Goal: Task Accomplishment & Management: Complete application form

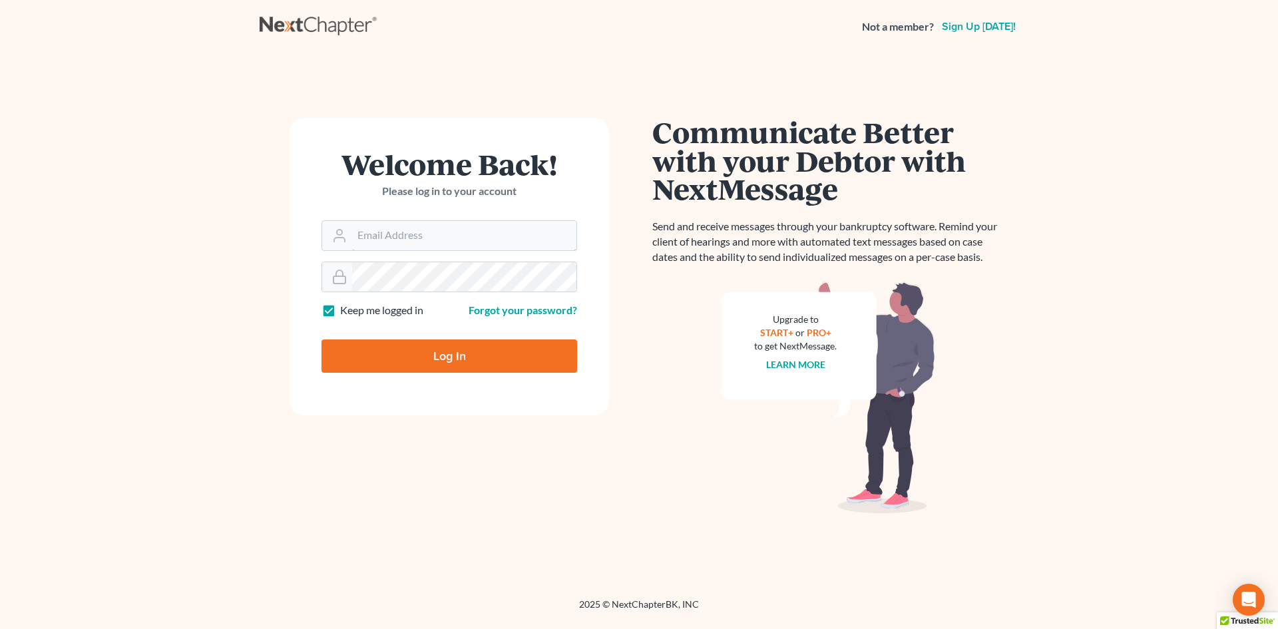
type input "[PERSON_NAME][EMAIL_ADDRESS][DOMAIN_NAME]"
click at [445, 359] on input "Log In" at bounding box center [450, 356] width 256 height 33
type input "Thinking..."
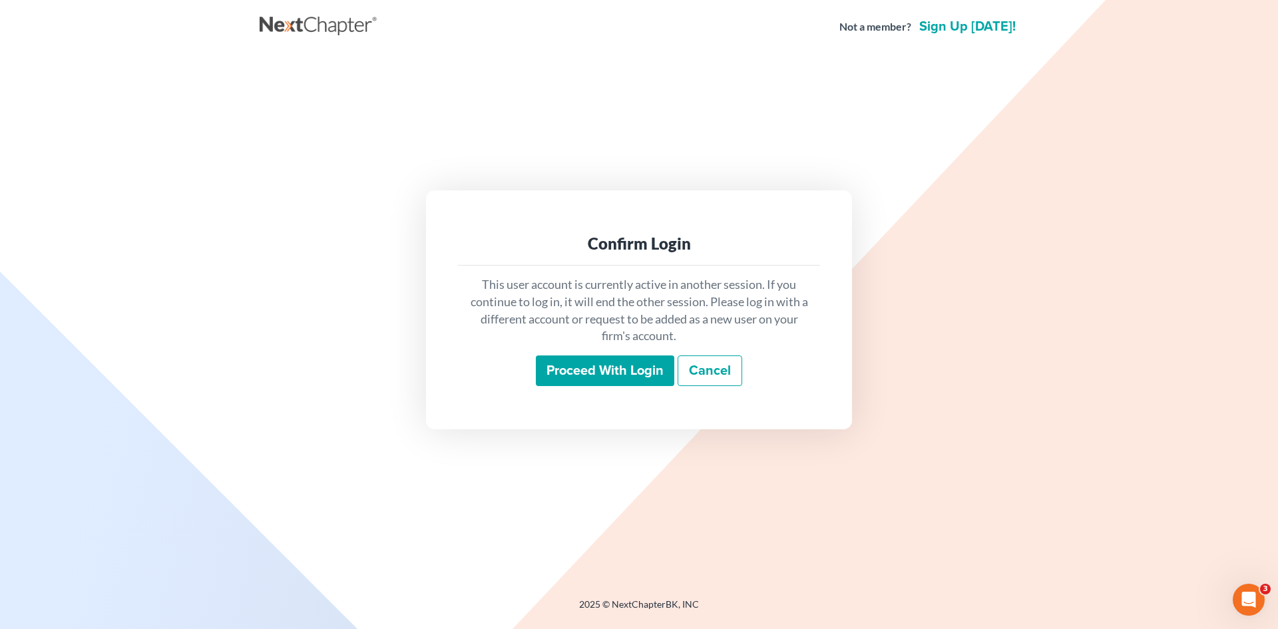
click at [573, 375] on input "Proceed with login" at bounding box center [605, 371] width 138 height 31
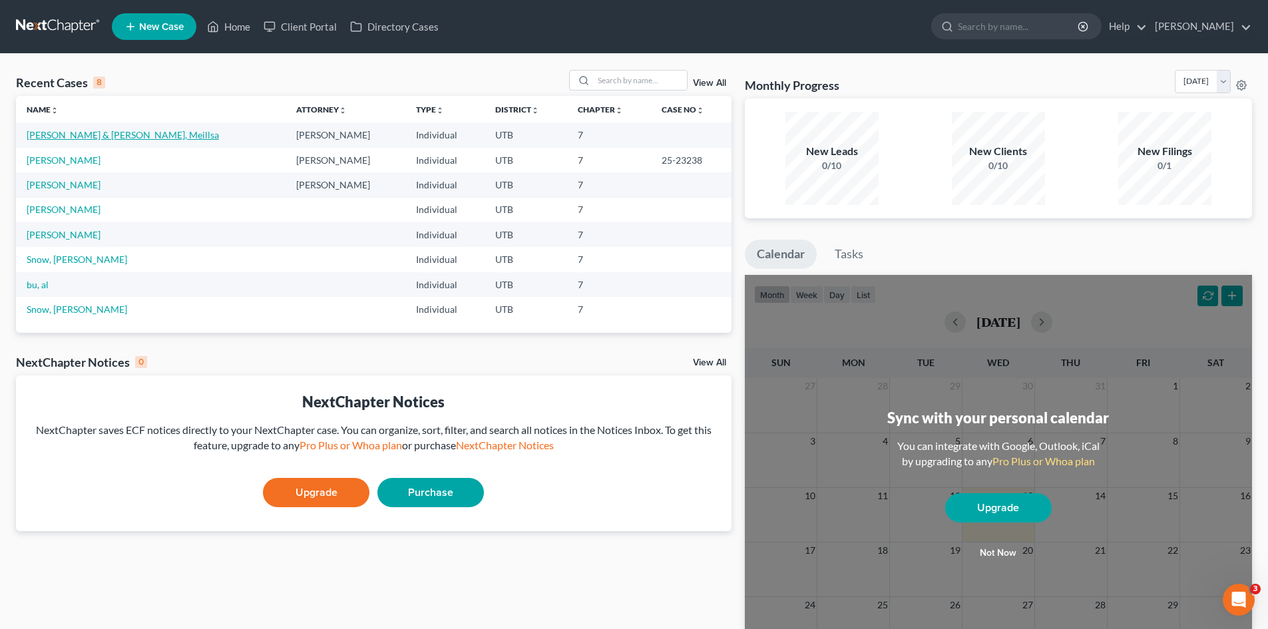
click at [115, 139] on link "[PERSON_NAME] & [PERSON_NAME], Meillsa" at bounding box center [123, 134] width 192 height 11
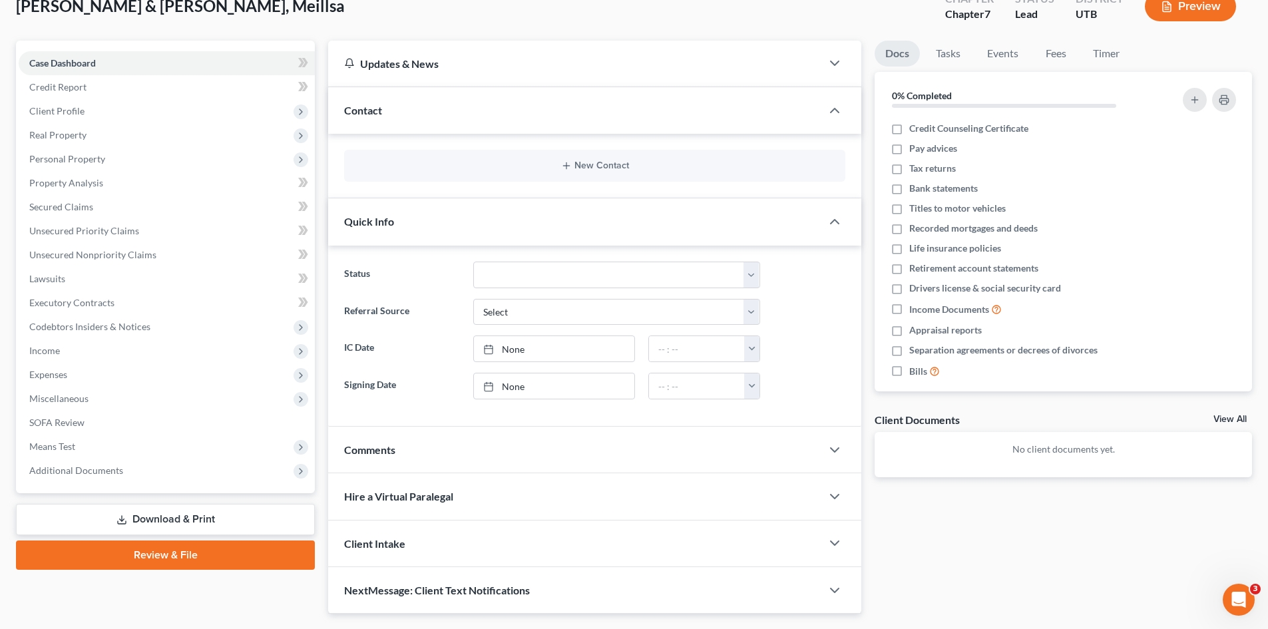
scroll to position [85, 0]
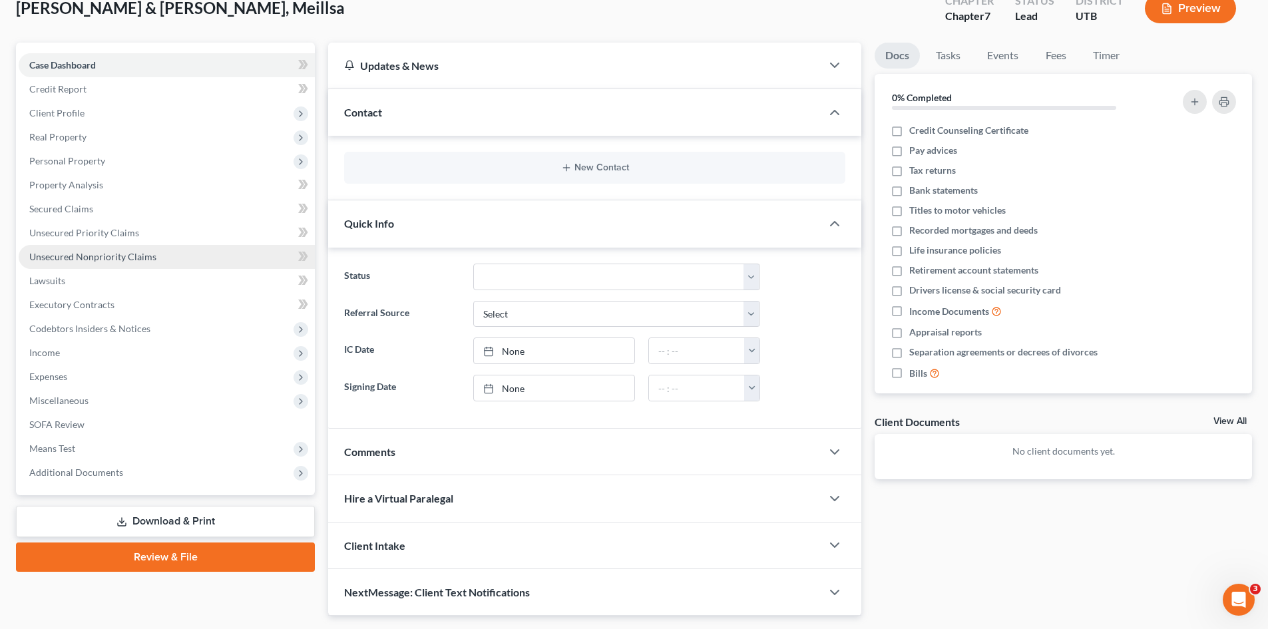
click at [125, 252] on span "Unsecured Nonpriority Claims" at bounding box center [92, 256] width 127 height 11
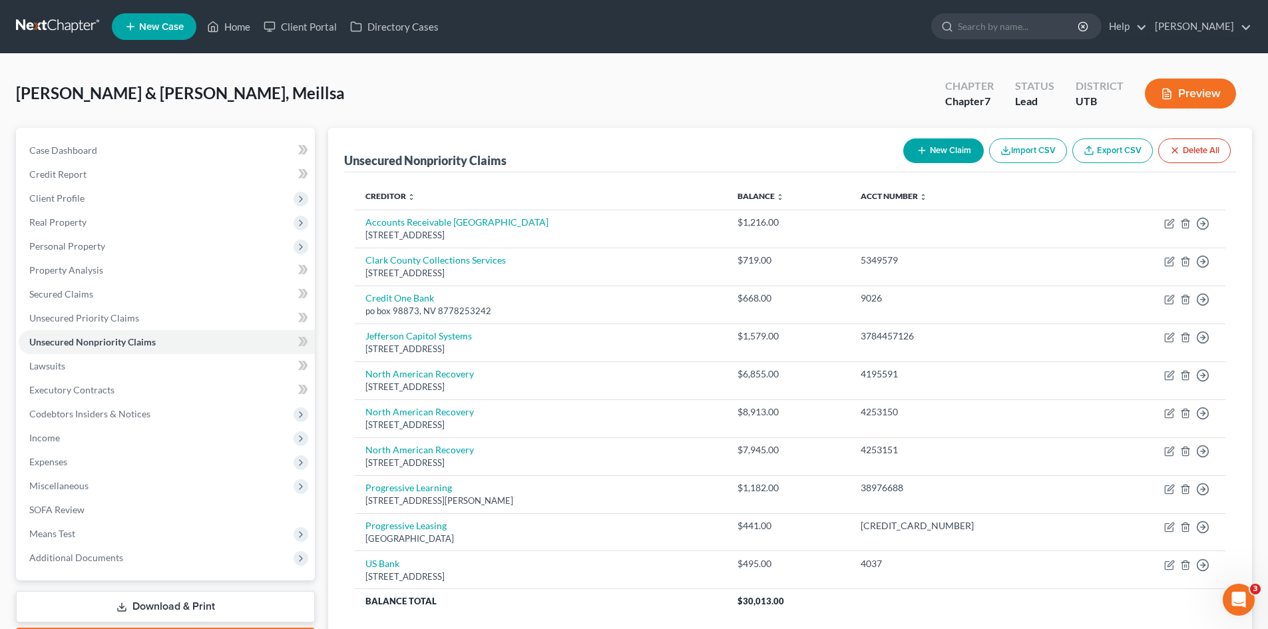
click at [940, 154] on button "New Claim" at bounding box center [943, 150] width 81 height 25
select select "2"
